Goal: Task Accomplishment & Management: Manage account settings

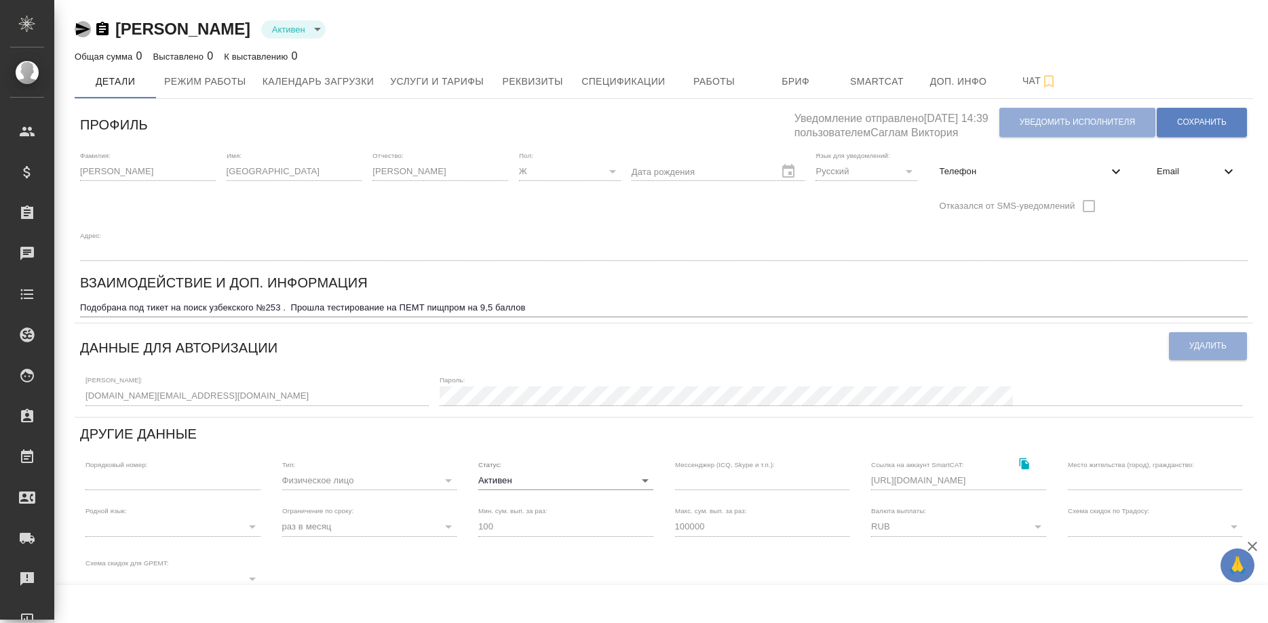
click at [80, 31] on icon "button" at bounding box center [83, 29] width 14 height 12
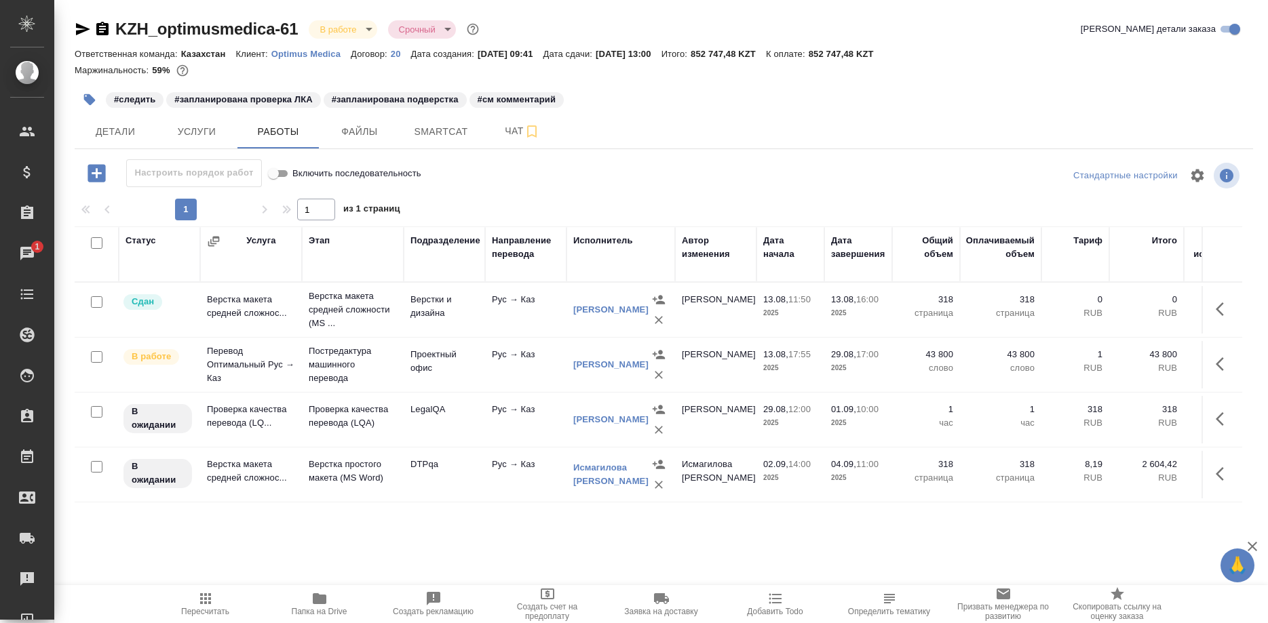
click at [1210, 415] on button "button" at bounding box center [1223, 419] width 33 height 33
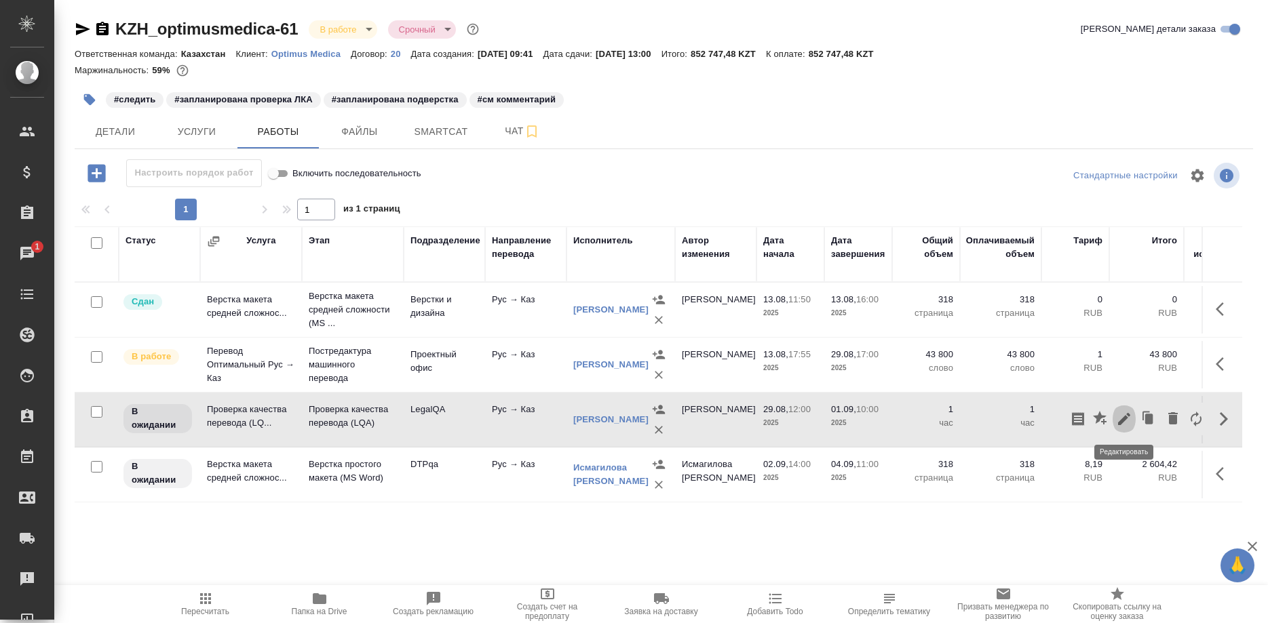
click at [1123, 417] on icon "button" at bounding box center [1124, 419] width 16 height 16
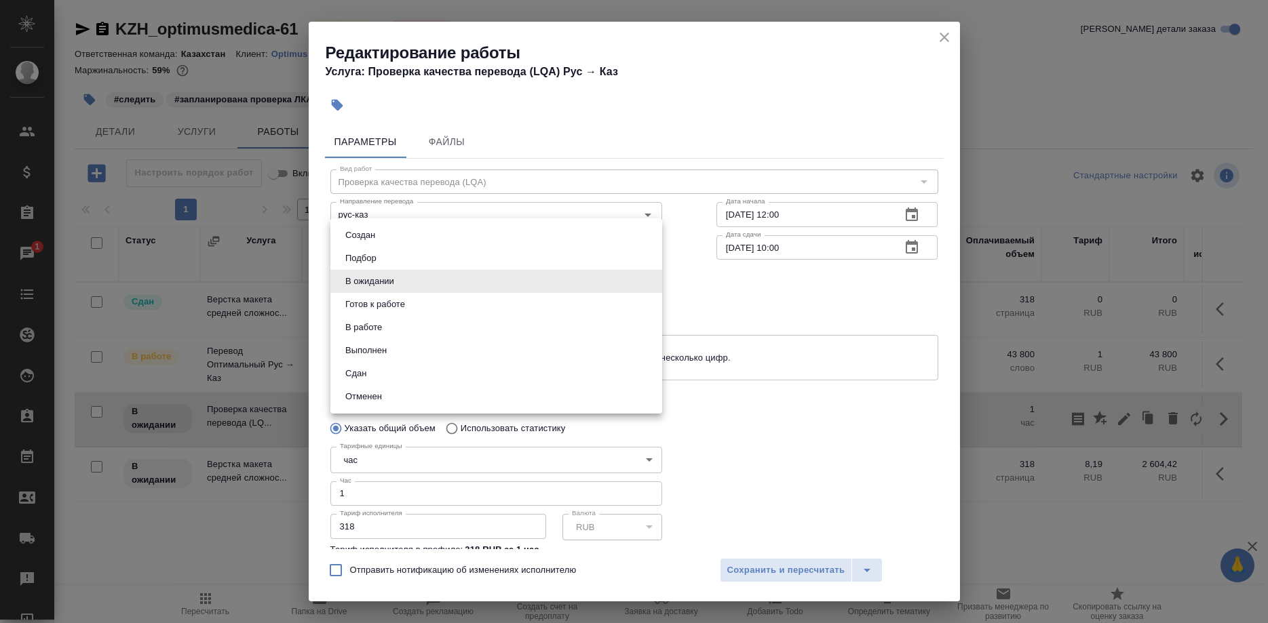
click at [414, 278] on body "🙏 .cls-1 fill:#fff; AWATERA [PERSON_NAME] Спецификации Заказы 1 Чаты Todo Проек…" at bounding box center [634, 311] width 1268 height 623
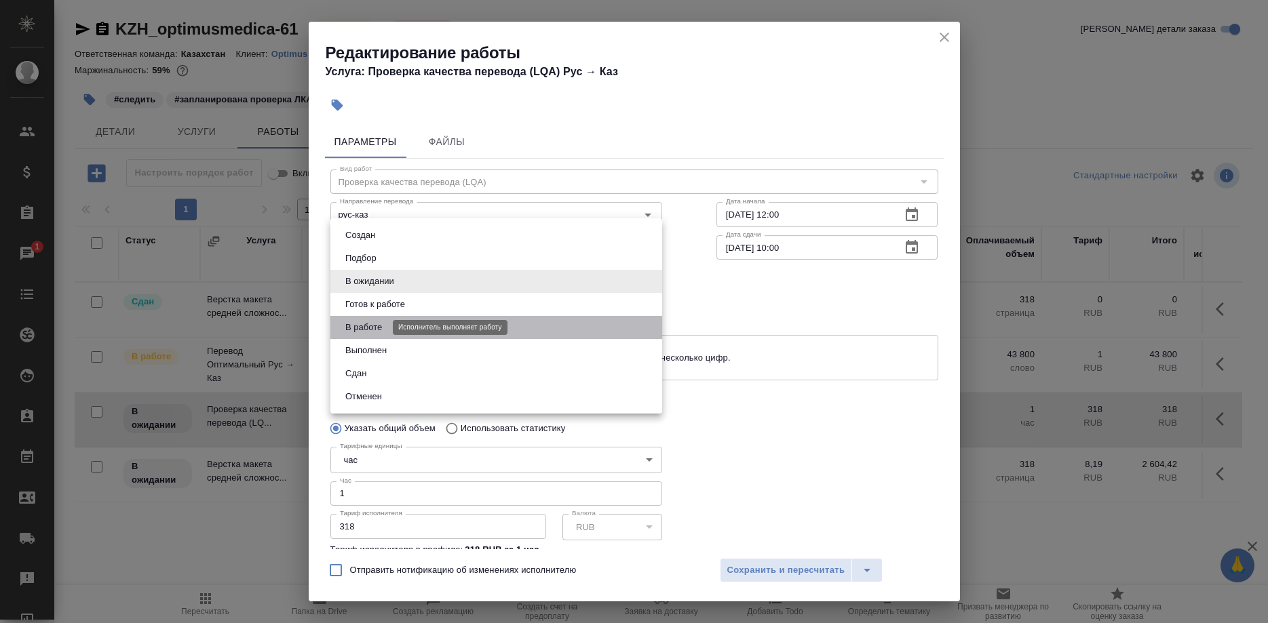
click at [377, 327] on button "В работе" at bounding box center [363, 327] width 45 height 15
type input "inProgress"
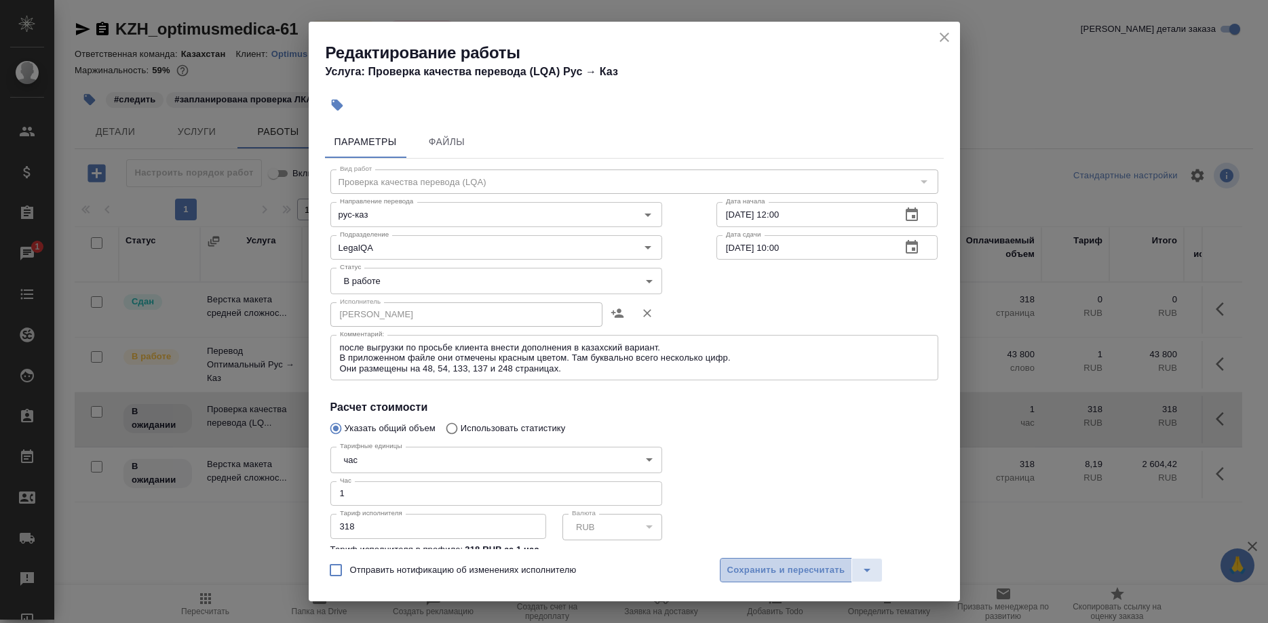
click at [748, 566] on span "Сохранить и пересчитать" at bounding box center [786, 571] width 118 height 16
